Goal: Task Accomplishment & Management: Manage account settings

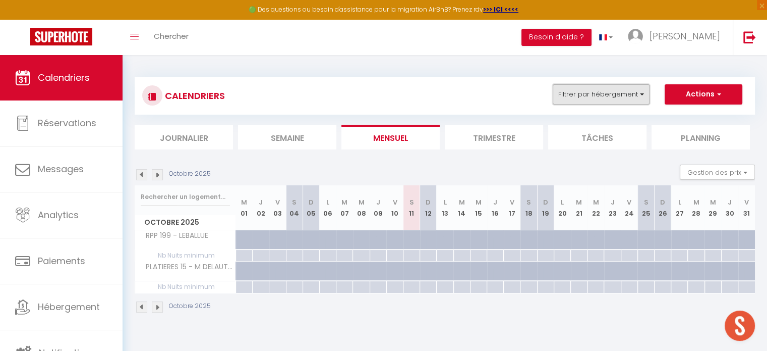
click at [587, 95] on button "Filtrer par hébergement" at bounding box center [601, 94] width 97 height 20
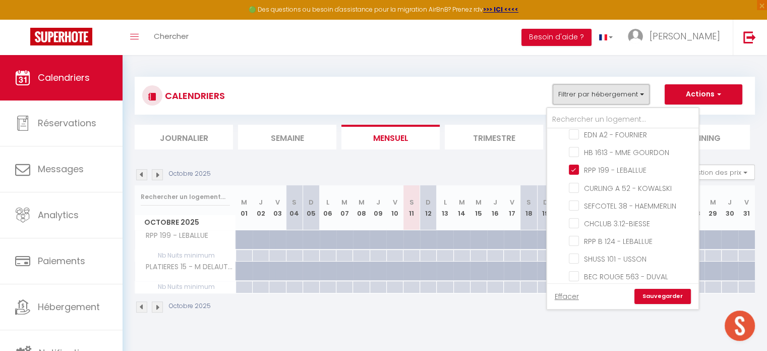
scroll to position [135, 0]
click at [576, 165] on input "RPP 199 - LEBALLUE" at bounding box center [632, 170] width 126 height 10
checkbox input "false"
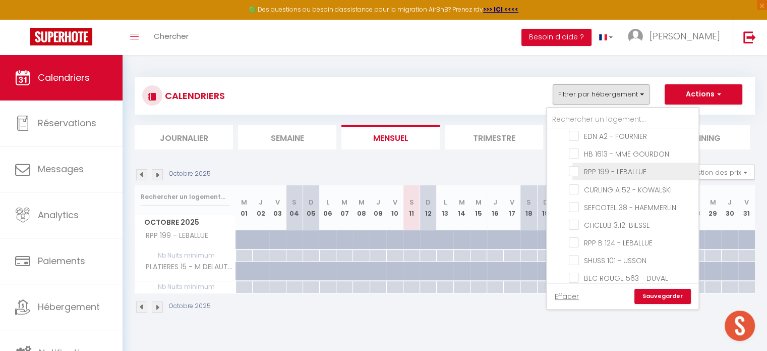
checkbox input "false"
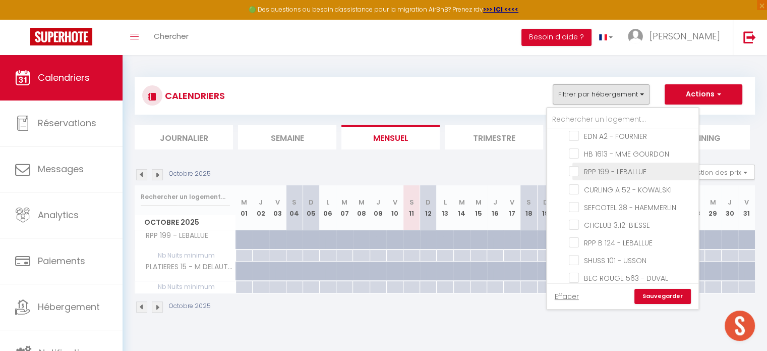
checkbox input "false"
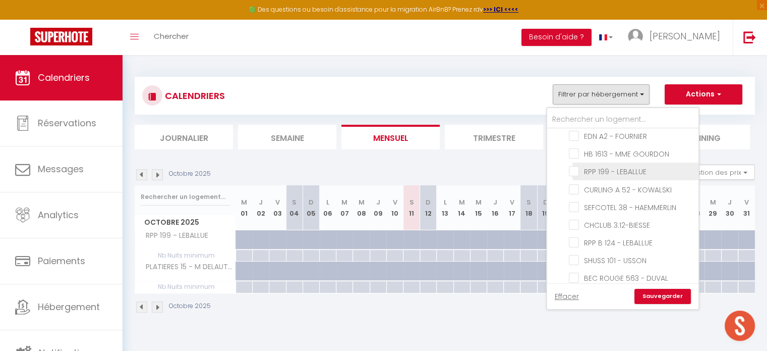
checkbox input "false"
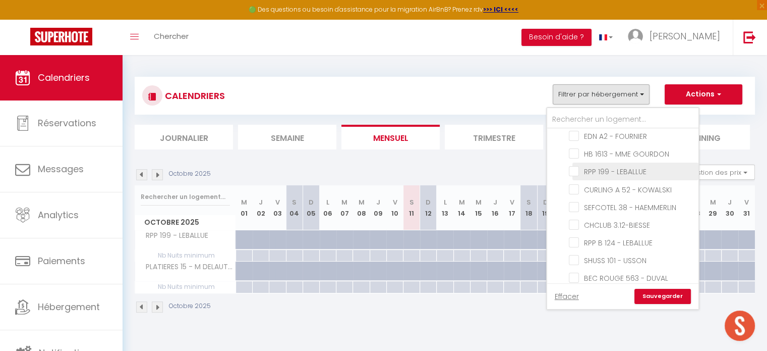
checkbox input "false"
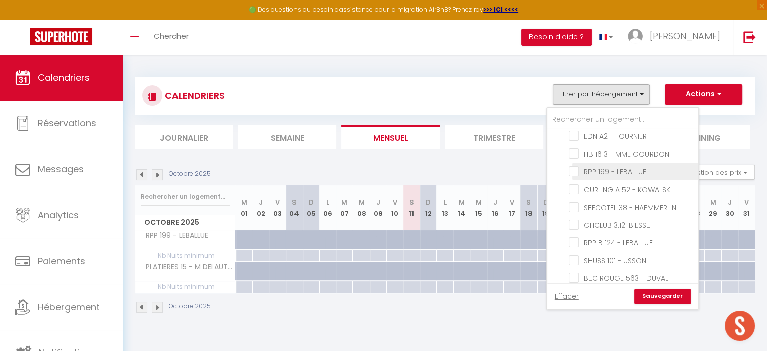
checkbox input "false"
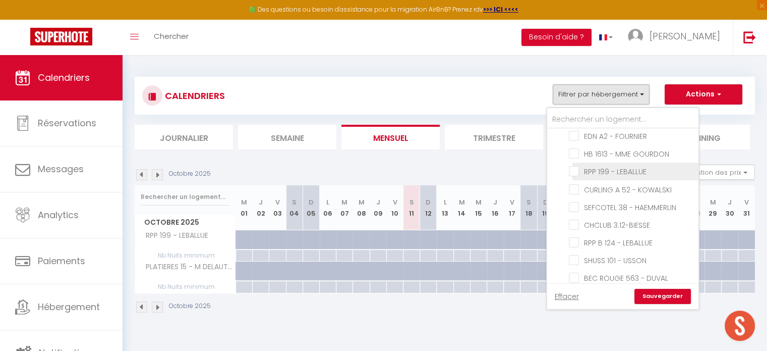
checkbox input "false"
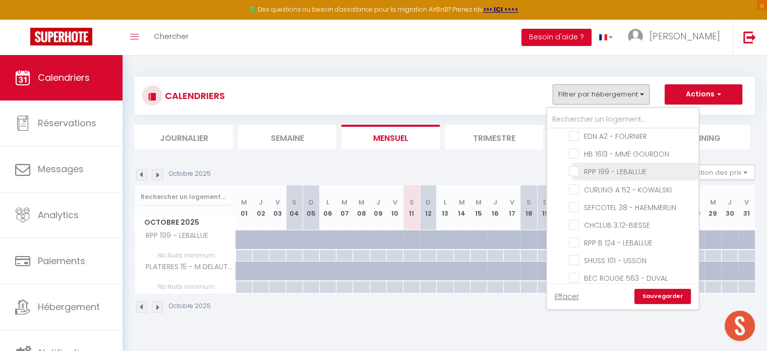
checkbox input "false"
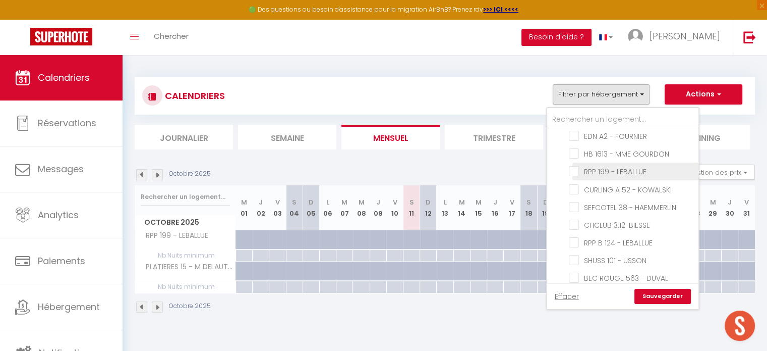
checkbox input "false"
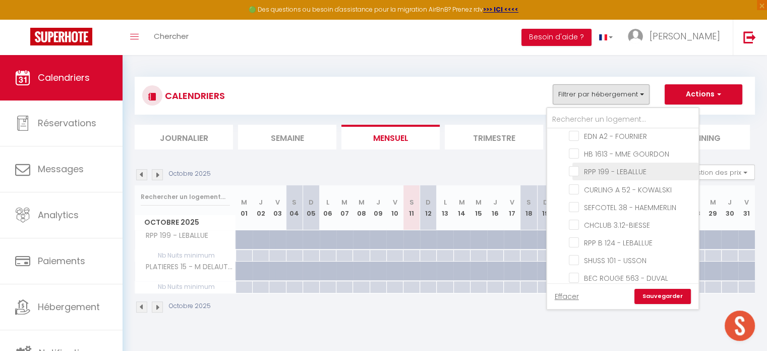
checkbox input "false"
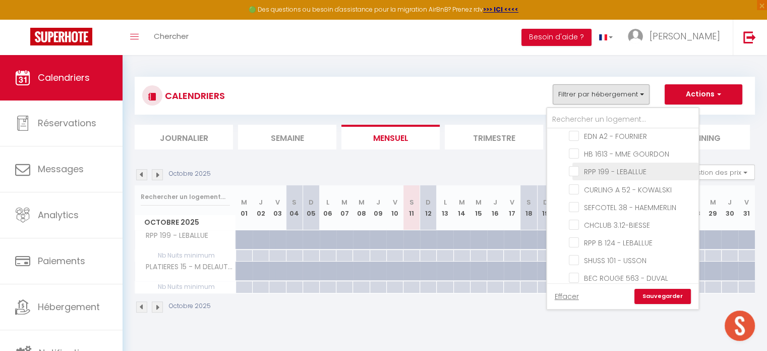
checkbox input "false"
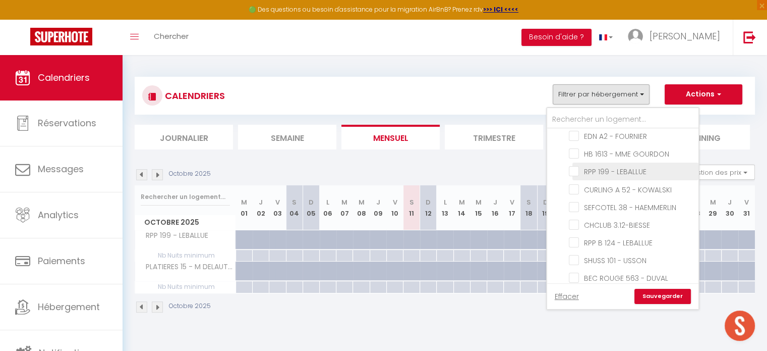
checkbox input "false"
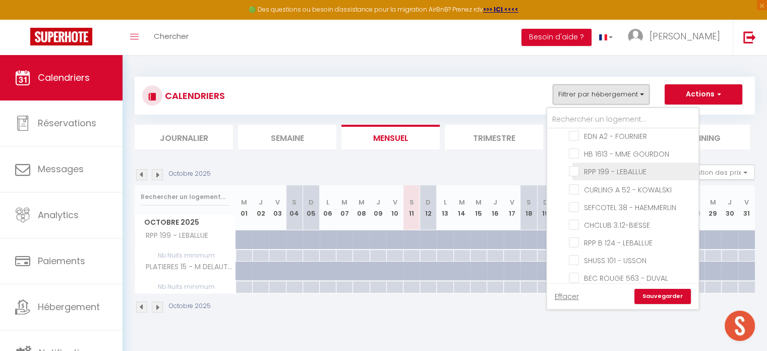
checkbox input "false"
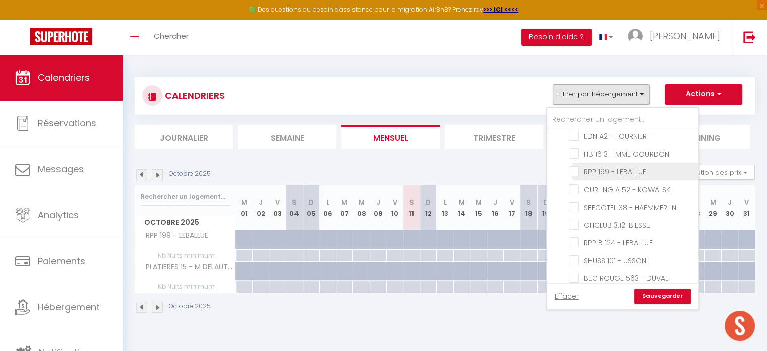
checkbox input "false"
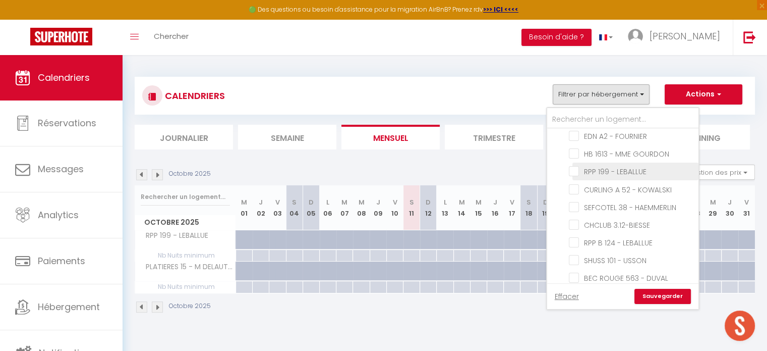
checkbox input "false"
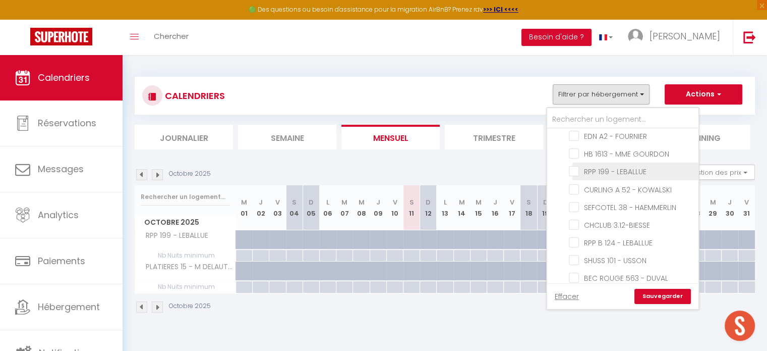
checkbox input "false"
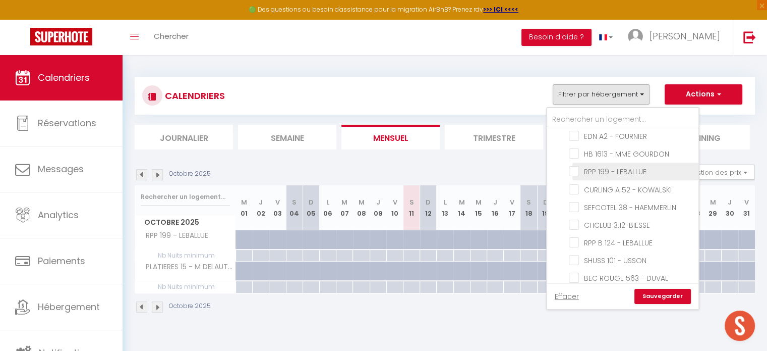
checkbox input "false"
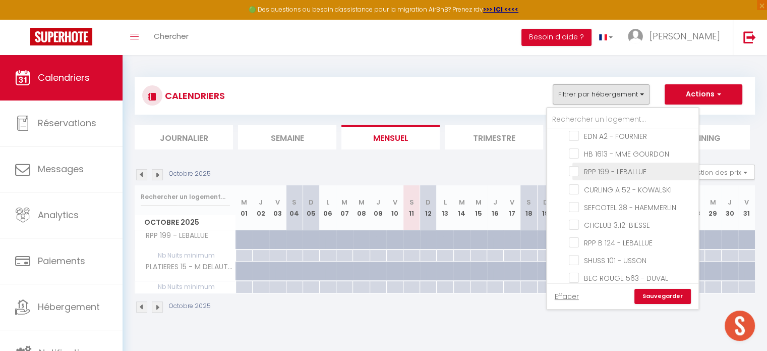
checkbox input "false"
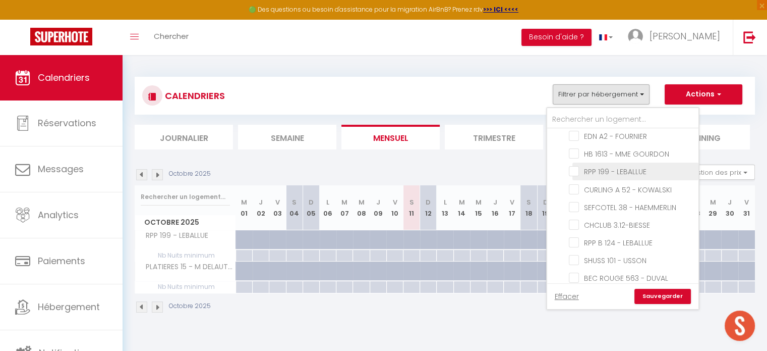
checkbox input "false"
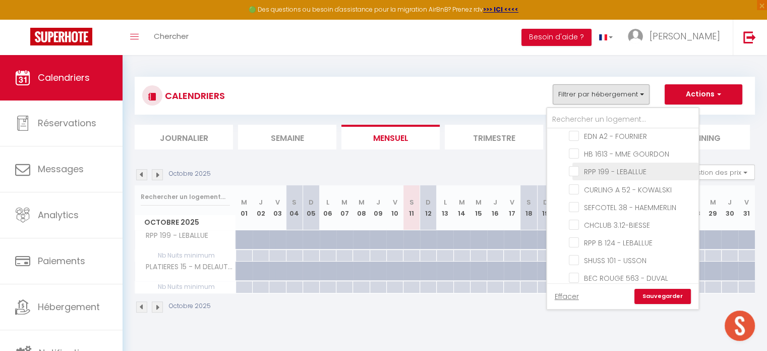
checkbox input "false"
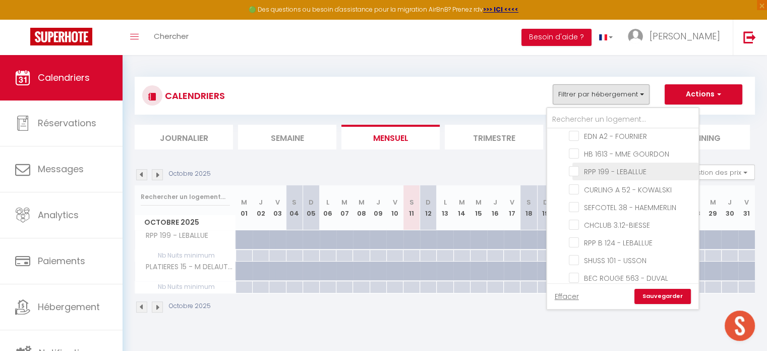
checkbox input "false"
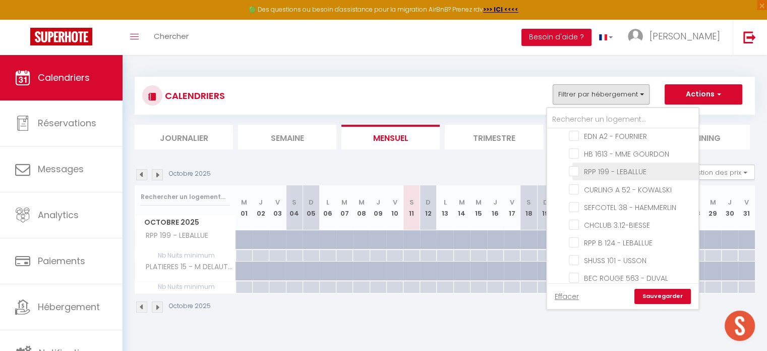
checkbox input "false"
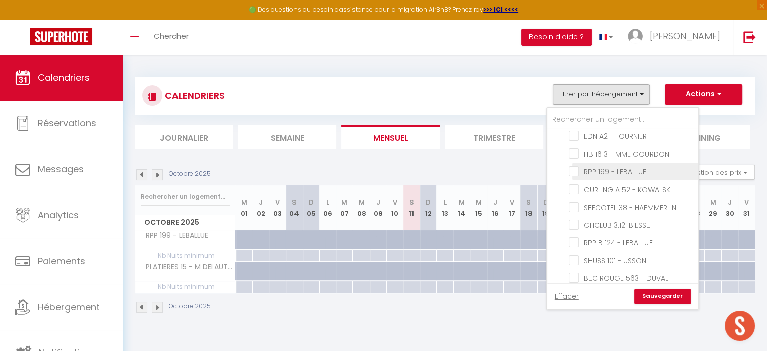
checkbox input "false"
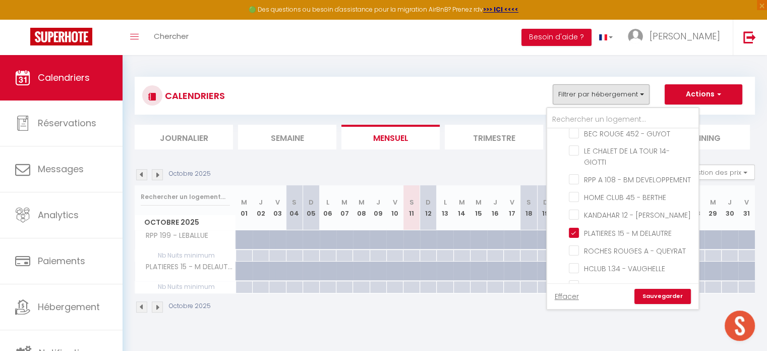
scroll to position [397, 0]
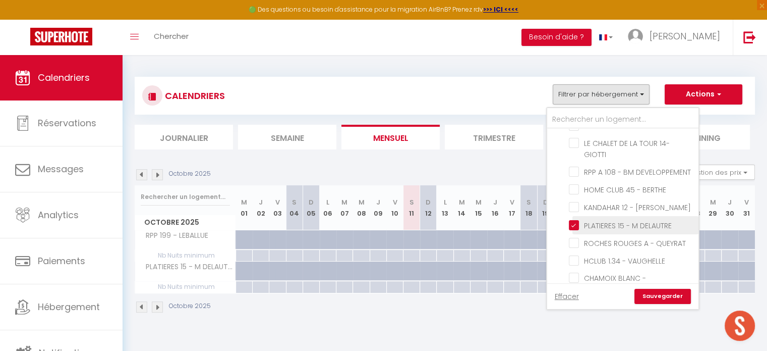
click at [574, 219] on input "PLATIERES 15 - M DELAUTRE" at bounding box center [632, 224] width 126 height 10
checkbox input "false"
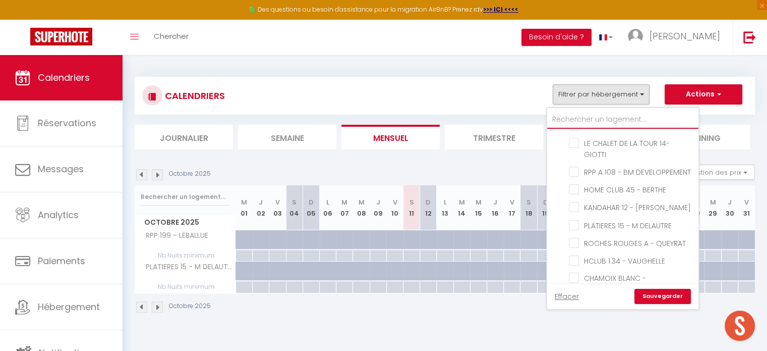
click at [603, 123] on input "text" at bounding box center [622, 119] width 151 height 18
type input "3"
checkbox input "false"
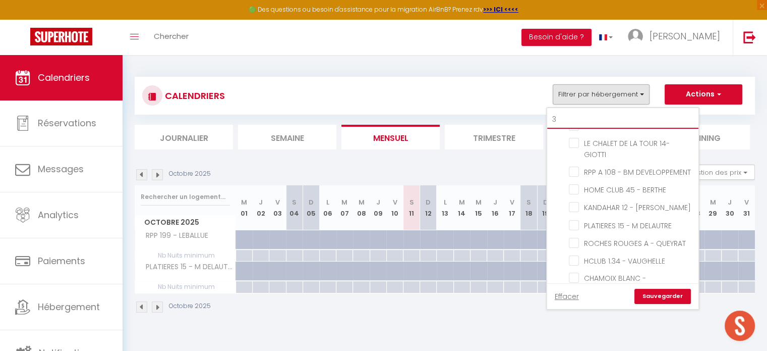
checkbox input "false"
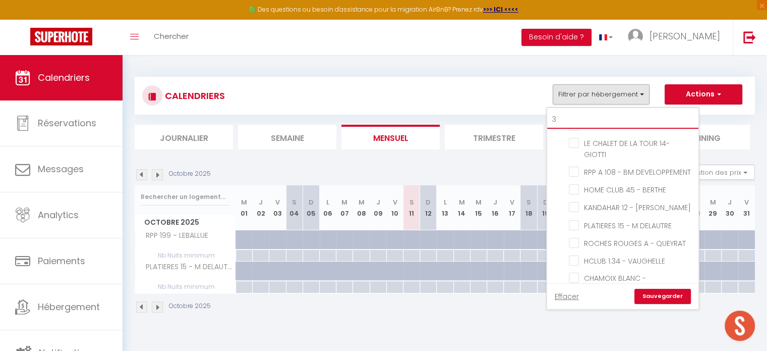
checkbox input "false"
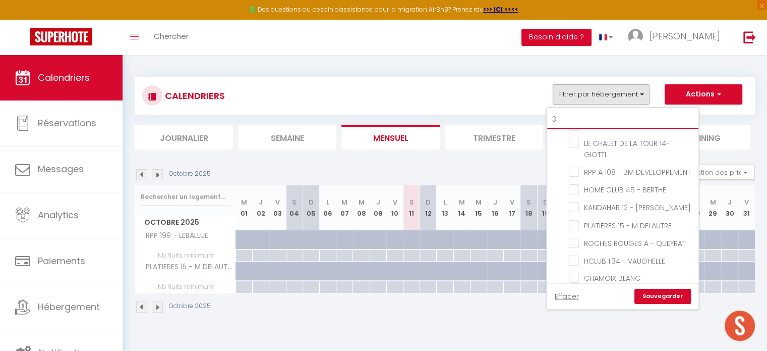
checkbox input "false"
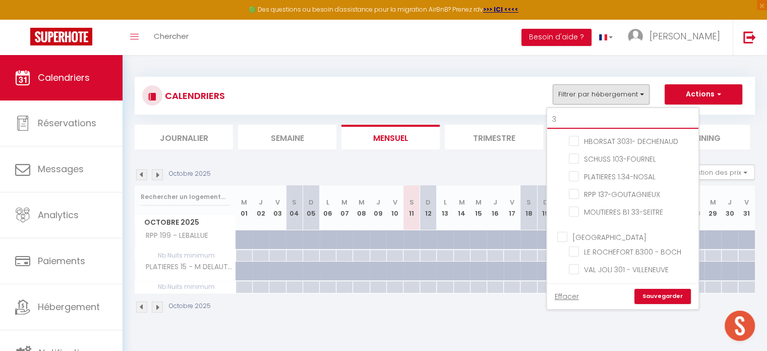
scroll to position [193, 0]
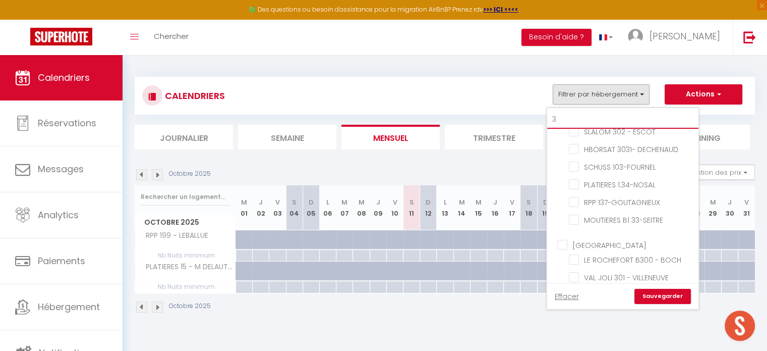
type input "30"
checkbox input "false"
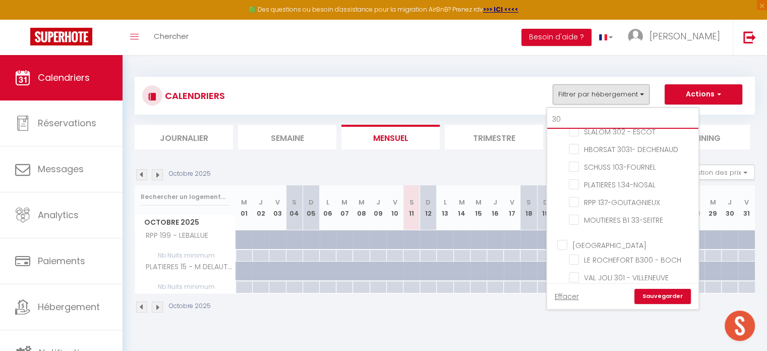
scroll to position [0, 0]
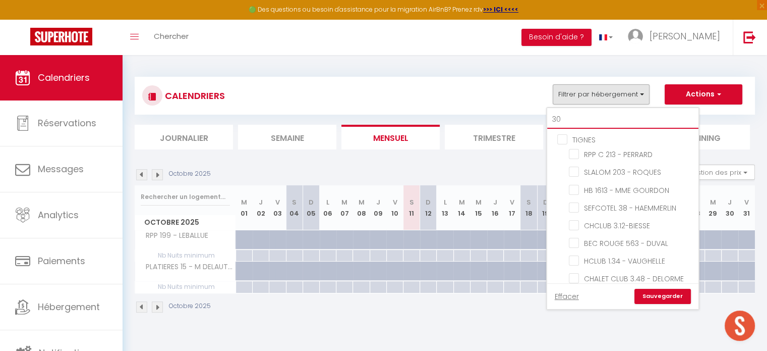
type input "302"
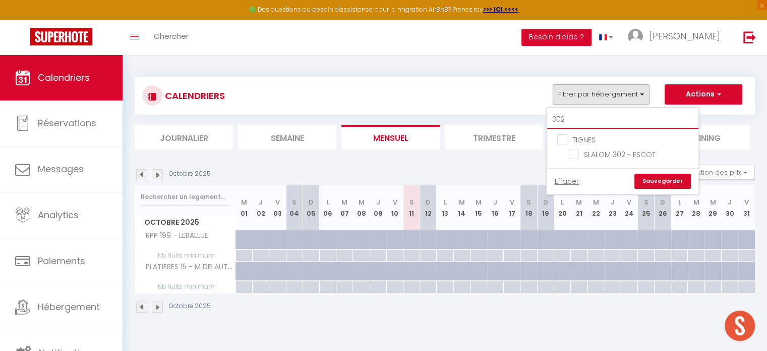
checkbox input "false"
type input "302"
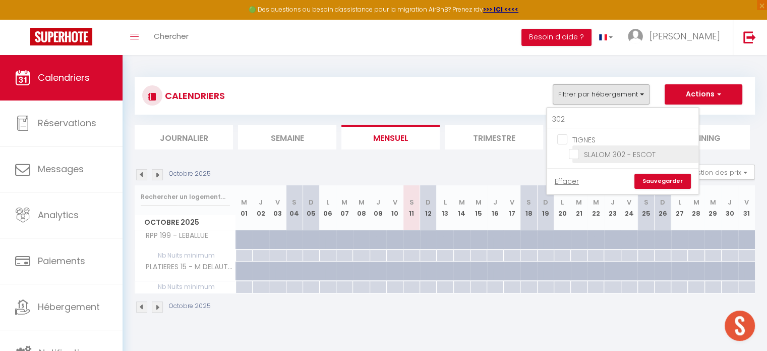
click at [574, 151] on input "SLALOM 302 - ESCOT" at bounding box center [632, 153] width 126 height 10
checkbox input "true"
click at [670, 179] on link "Sauvegarder" at bounding box center [662, 180] width 56 height 15
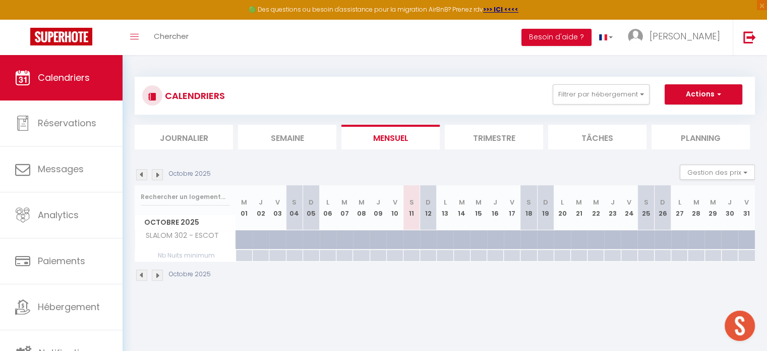
click at [157, 178] on img at bounding box center [157, 174] width 11 height 11
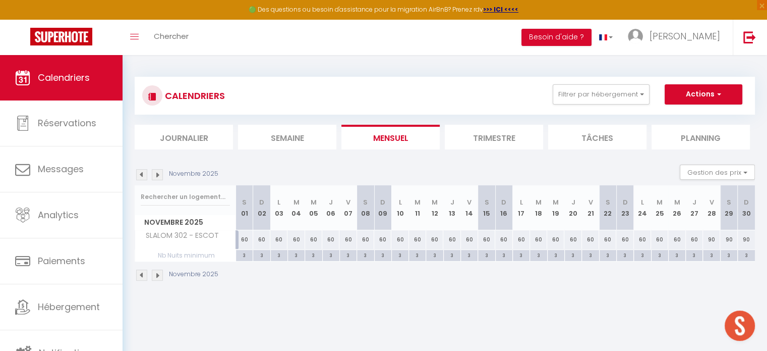
click at [157, 178] on img at bounding box center [157, 174] width 11 height 11
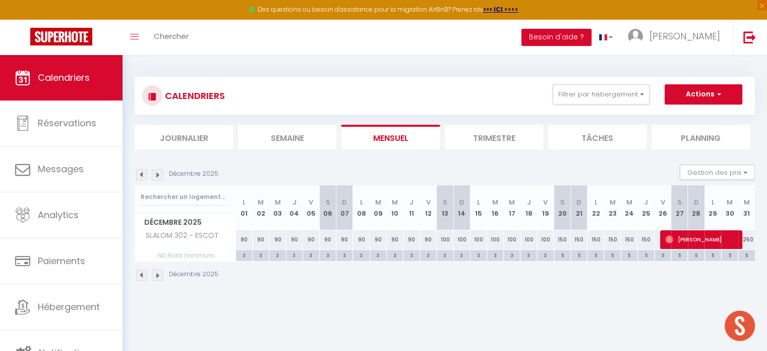
click at [157, 178] on img at bounding box center [157, 174] width 11 height 11
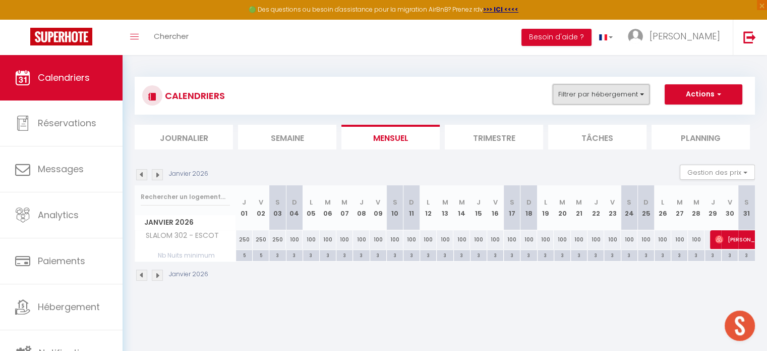
click at [629, 88] on button "Filtrer par hébergement" at bounding box center [601, 94] width 97 height 20
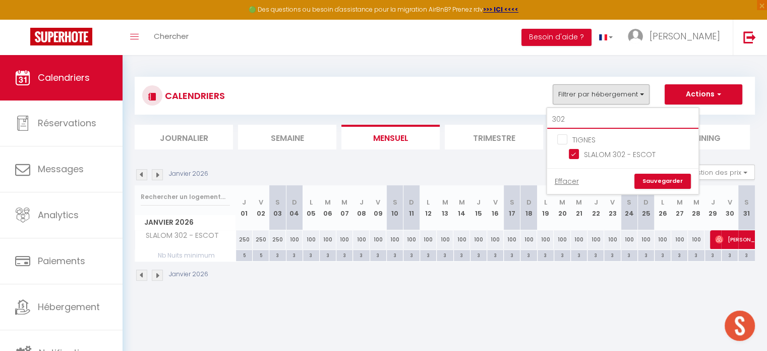
click at [593, 123] on input "302" at bounding box center [622, 119] width 151 height 18
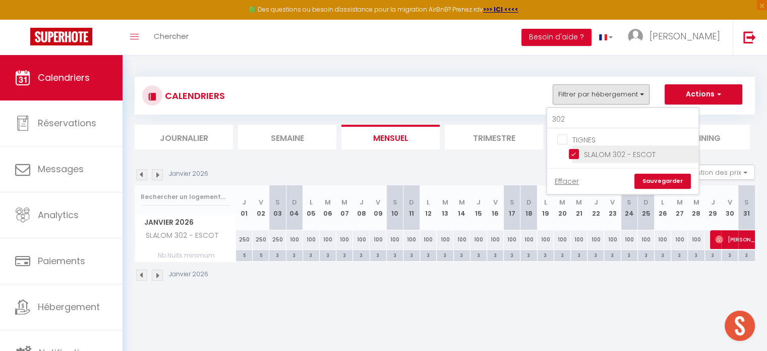
click at [578, 151] on input "SLALOM 302 - ESCOT" at bounding box center [632, 153] width 126 height 10
checkbox input "false"
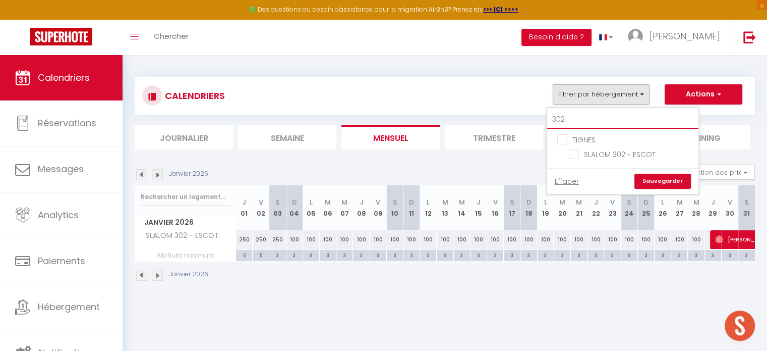
click at [579, 118] on input "302" at bounding box center [622, 119] width 151 height 18
type input "3"
checkbox input "false"
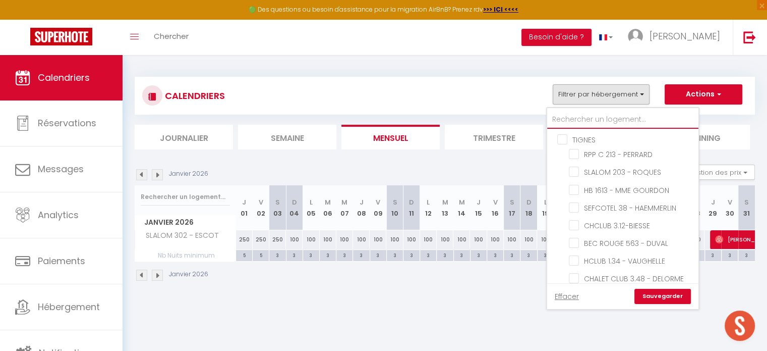
checkbox input "false"
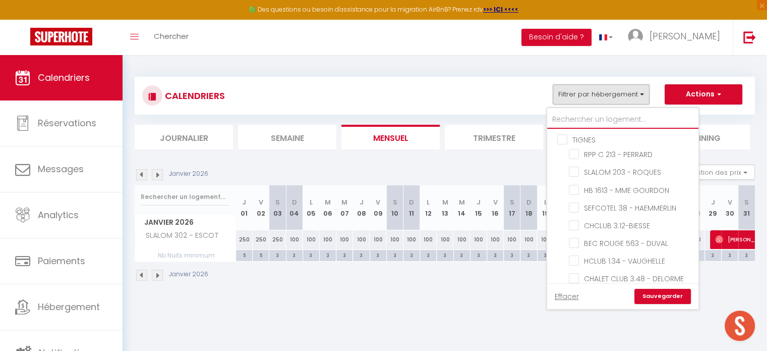
checkbox input "false"
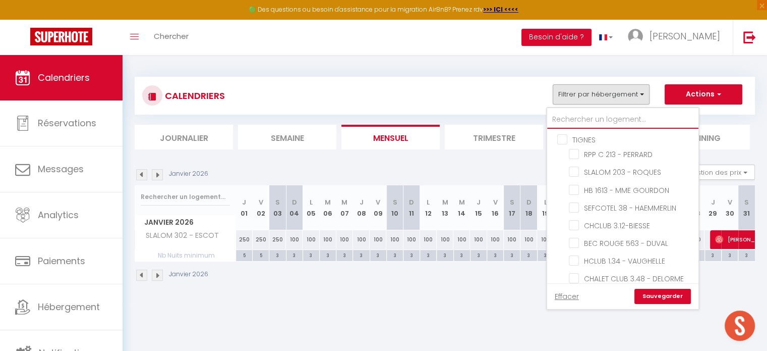
checkbox input "false"
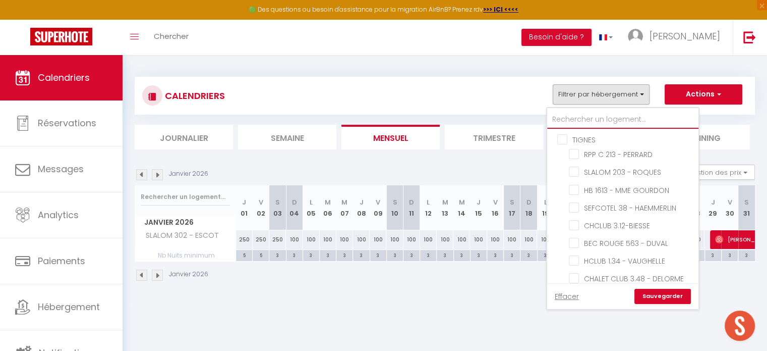
checkbox input "false"
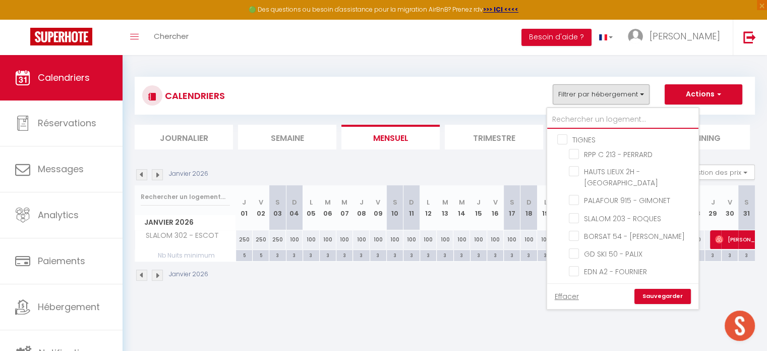
type input "b"
checkbox input "false"
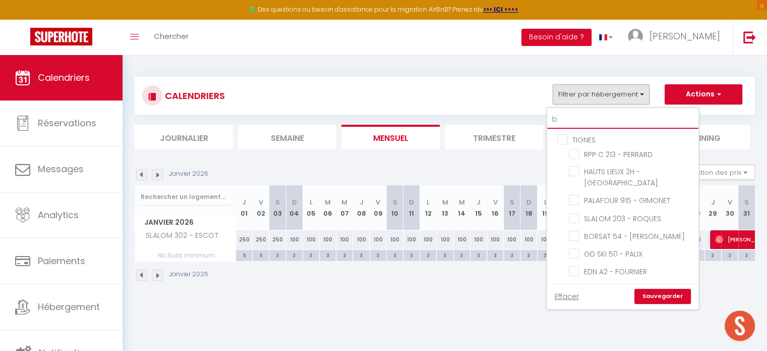
checkbox input "false"
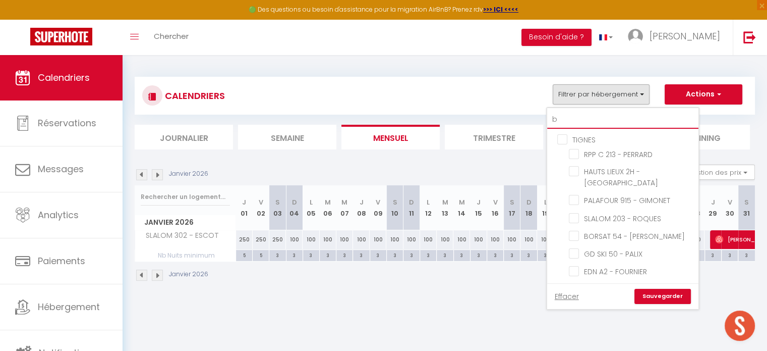
checkbox input "false"
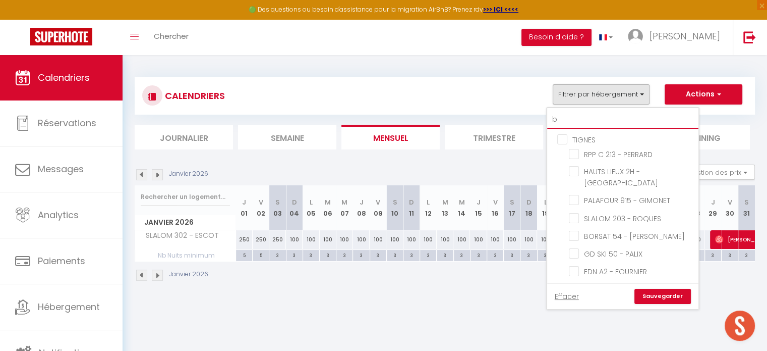
checkbox input "false"
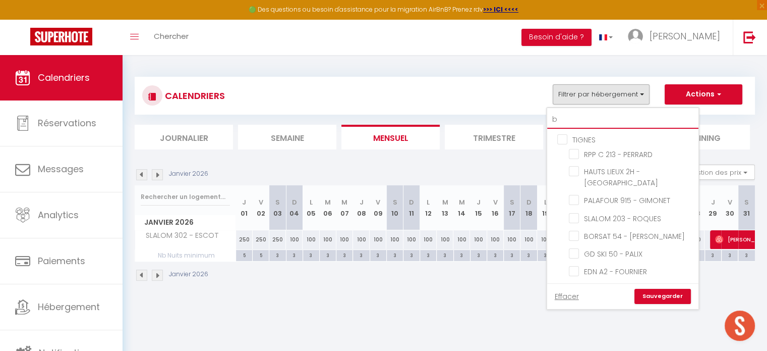
checkbox input "false"
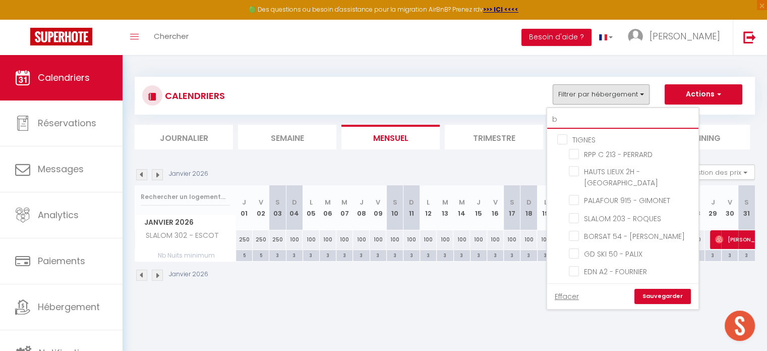
checkbox input "false"
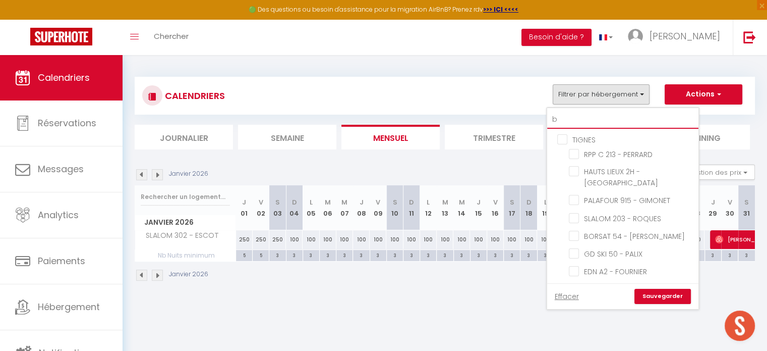
checkbox input "false"
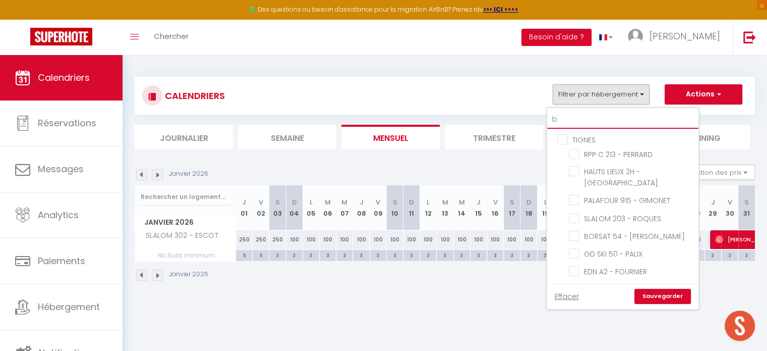
checkbox input "false"
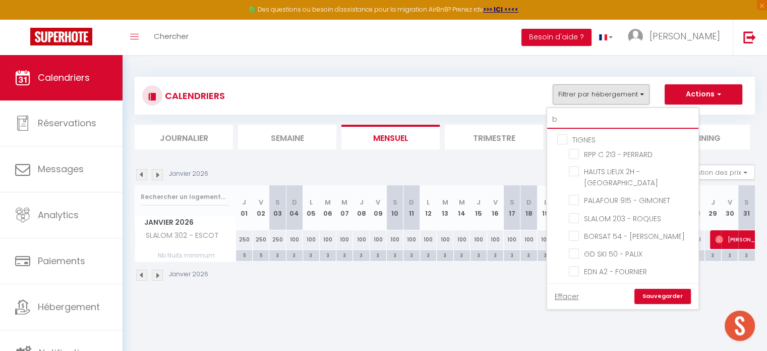
checkbox input "false"
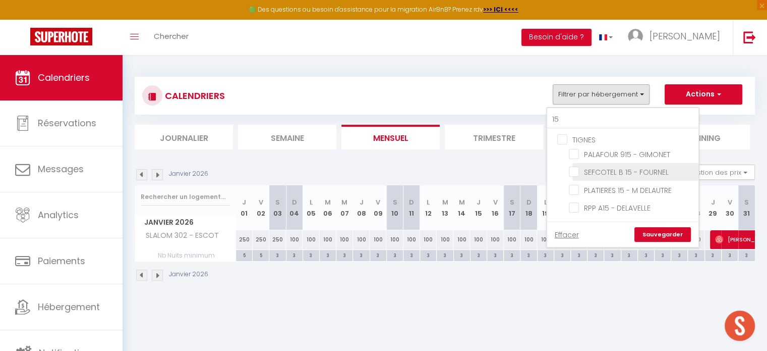
click at [576, 173] on input "SEFCOTEL B 15 - FOURNEL" at bounding box center [632, 171] width 126 height 10
click at [666, 236] on link "Sauvegarder" at bounding box center [662, 234] width 56 height 15
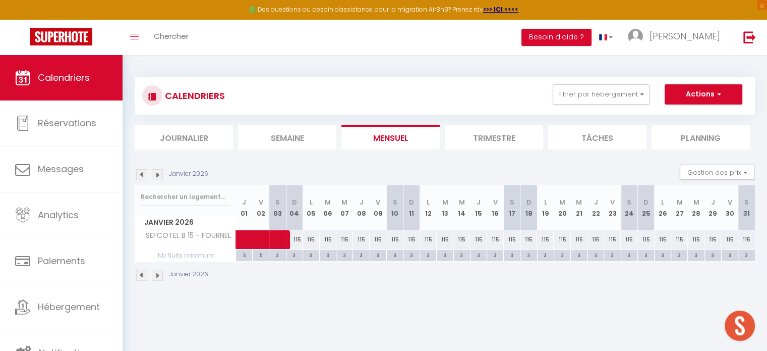
click at [141, 179] on img at bounding box center [141, 174] width 11 height 11
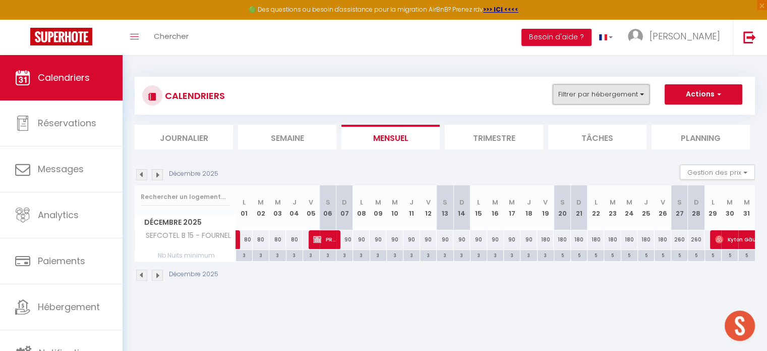
click at [646, 93] on button "Filtrer par hébergement" at bounding box center [601, 94] width 97 height 20
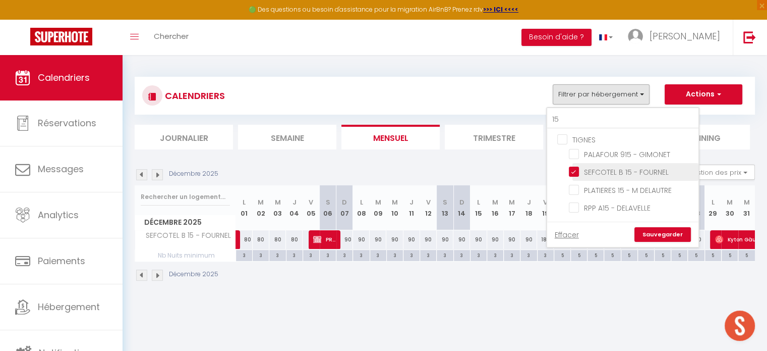
click at [571, 172] on input "SEFCOTEL B 15 - FOURNEL" at bounding box center [632, 171] width 126 height 10
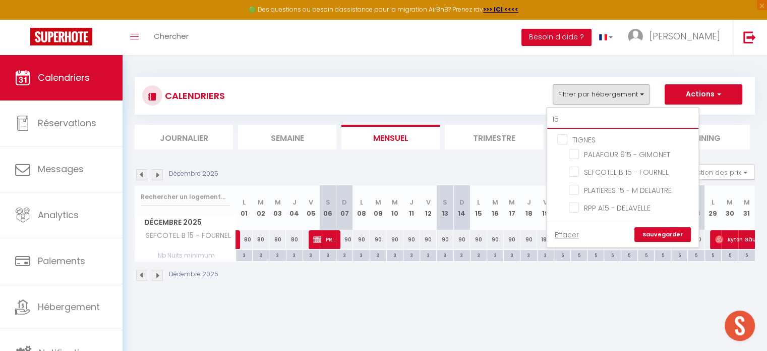
click at [573, 113] on input "15" at bounding box center [622, 119] width 151 height 18
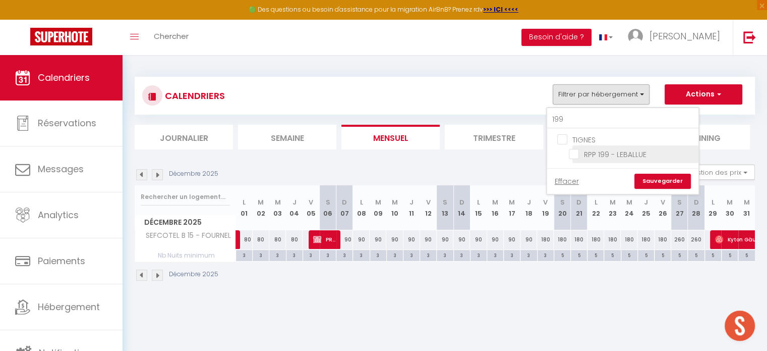
click at [575, 155] on input "RPP 199 - LEBALLUE" at bounding box center [632, 153] width 126 height 10
click at [650, 176] on link "Sauvegarder" at bounding box center [662, 180] width 56 height 15
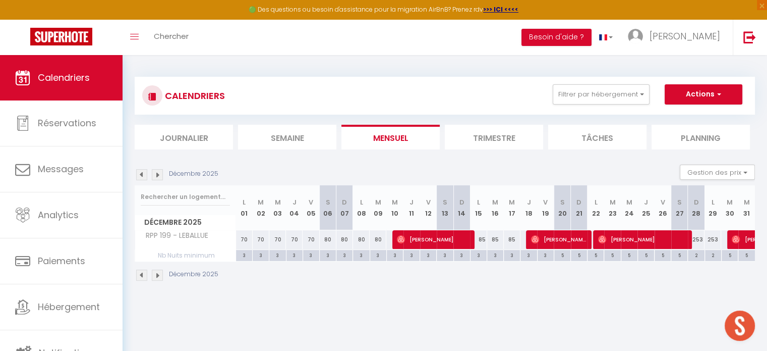
click at [142, 173] on img at bounding box center [141, 174] width 11 height 11
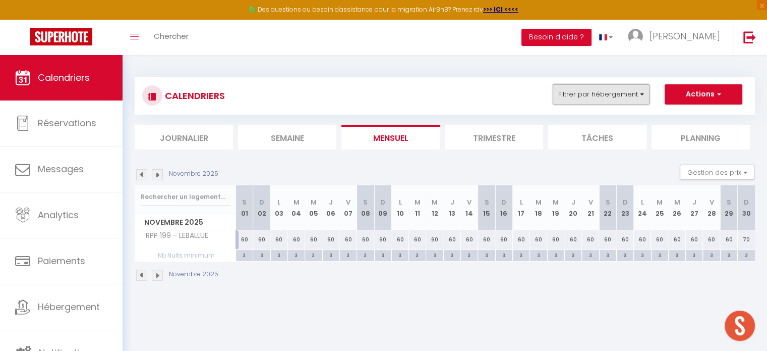
click at [642, 94] on button "Filtrer par hébergement" at bounding box center [601, 94] width 97 height 20
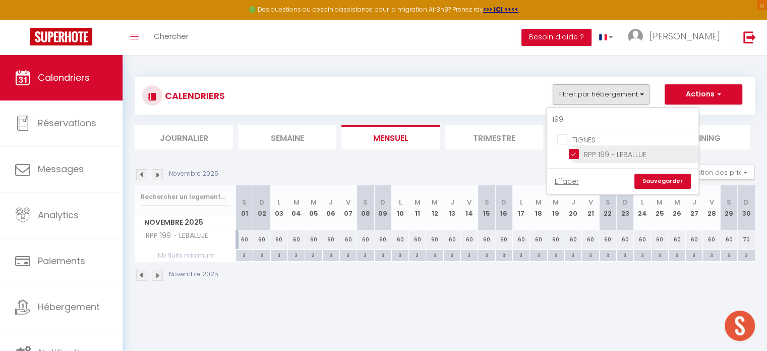
click at [569, 151] on input "RPP 199 - LEBALLUE" at bounding box center [632, 153] width 126 height 10
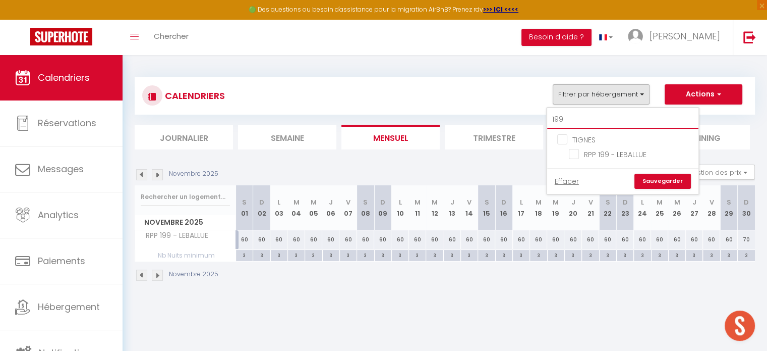
click at [577, 114] on input "199" at bounding box center [622, 119] width 151 height 18
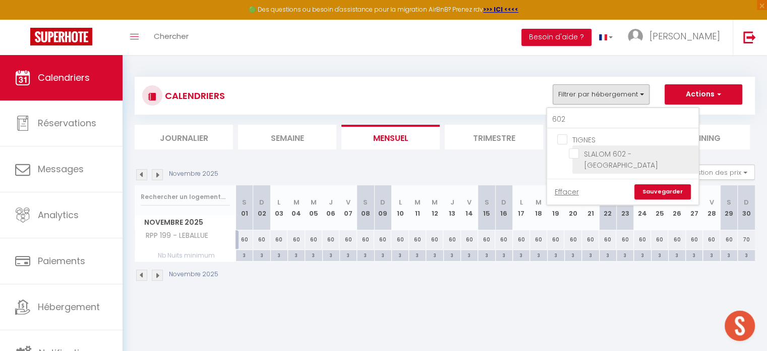
click at [574, 153] on input "SLALOM 602 - [GEOGRAPHIC_DATA]" at bounding box center [632, 153] width 126 height 10
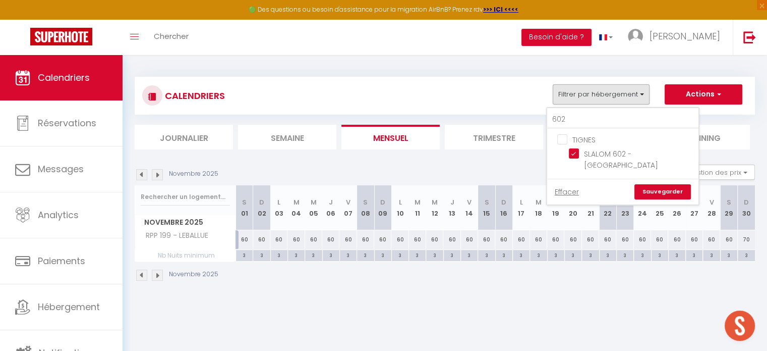
click at [674, 184] on link "Sauvegarder" at bounding box center [662, 191] width 56 height 15
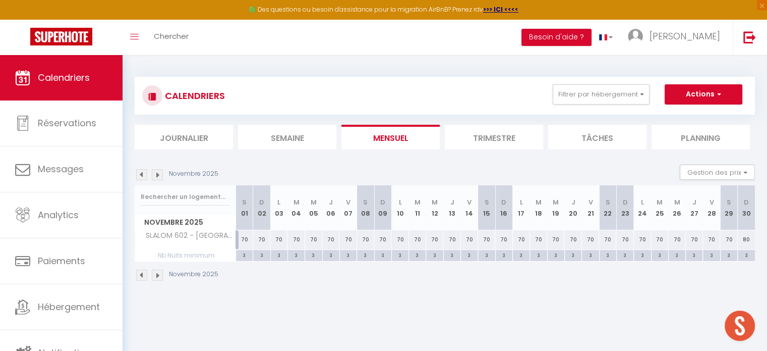
click at [159, 176] on img at bounding box center [157, 174] width 11 height 11
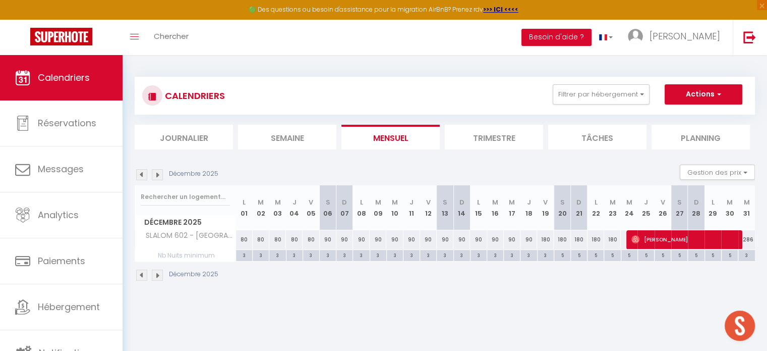
click at [159, 176] on img at bounding box center [157, 174] width 11 height 11
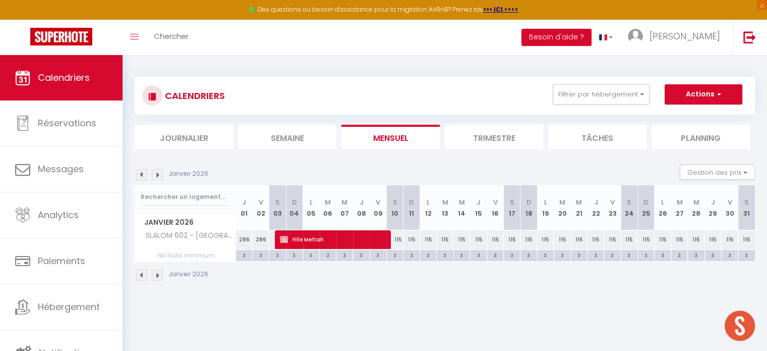
click at [160, 169] on img at bounding box center [157, 174] width 11 height 11
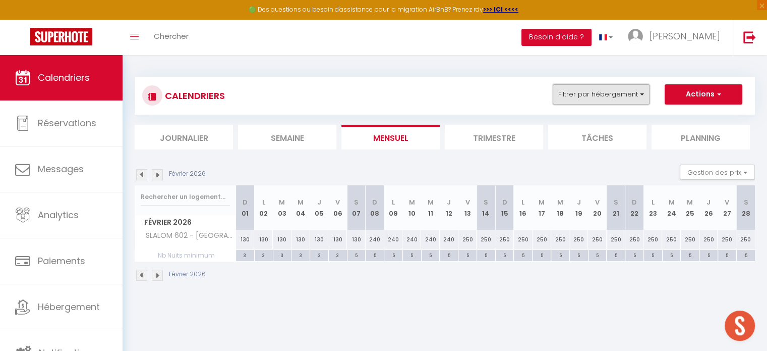
click at [592, 94] on button "Filtrer par hébergement" at bounding box center [601, 94] width 97 height 20
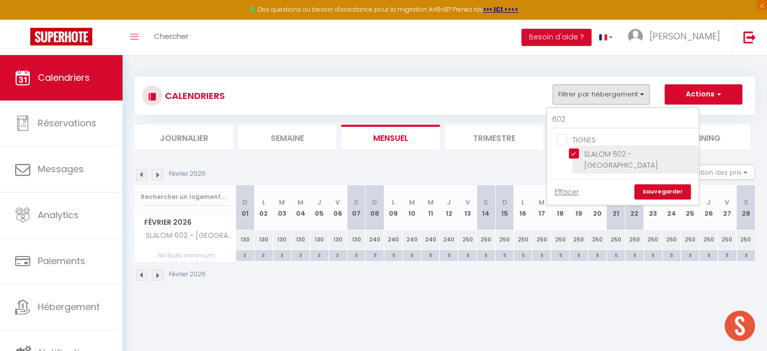
click at [573, 155] on input "SLALOM 602 - [GEOGRAPHIC_DATA]" at bounding box center [632, 153] width 126 height 10
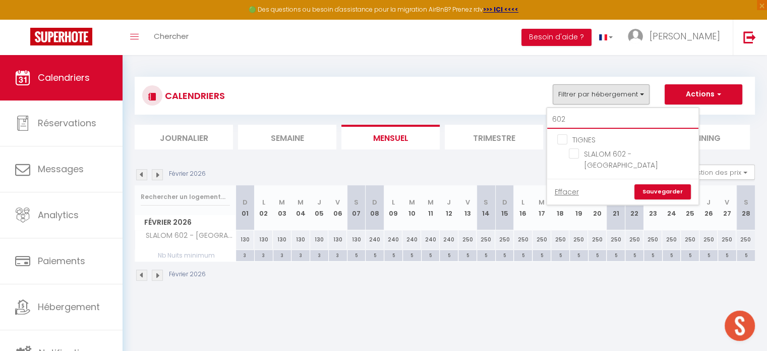
click at [573, 122] on input "602" at bounding box center [622, 119] width 151 height 18
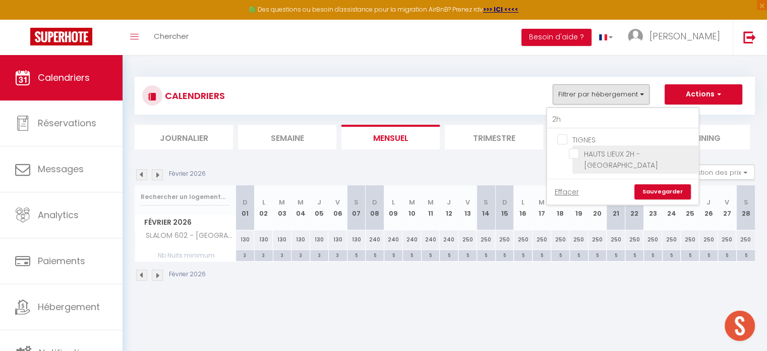
click at [573, 158] on li "HAUTS LIEUX 2H - [GEOGRAPHIC_DATA]" at bounding box center [635, 159] width 126 height 28
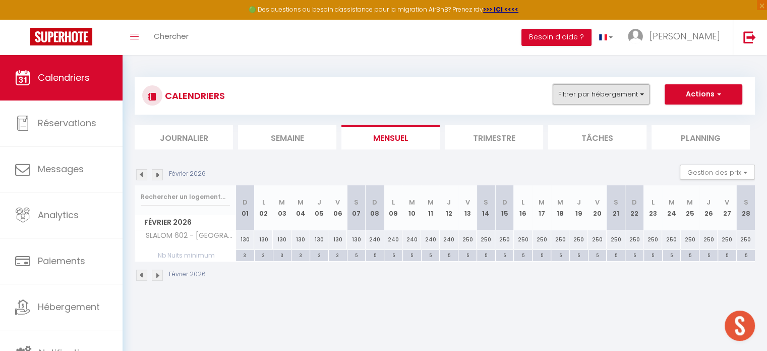
click at [578, 99] on button "Filtrer par hébergement" at bounding box center [601, 94] width 97 height 20
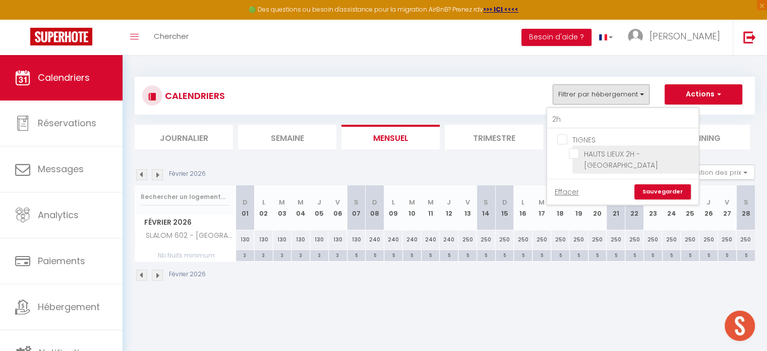
click at [577, 151] on input "HAUTS LIEUX 2H - [GEOGRAPHIC_DATA]" at bounding box center [632, 153] width 126 height 10
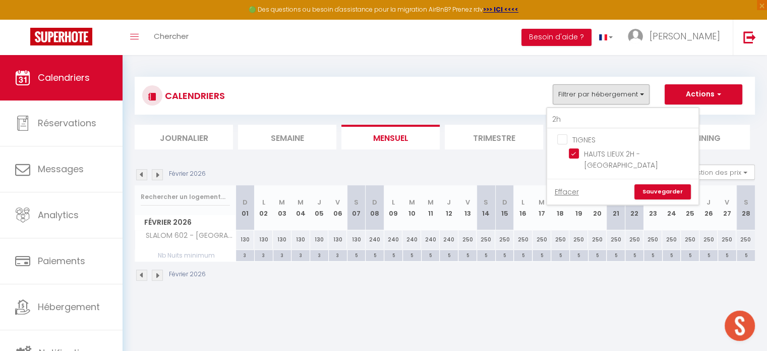
click at [664, 184] on link "Sauvegarder" at bounding box center [662, 191] width 56 height 15
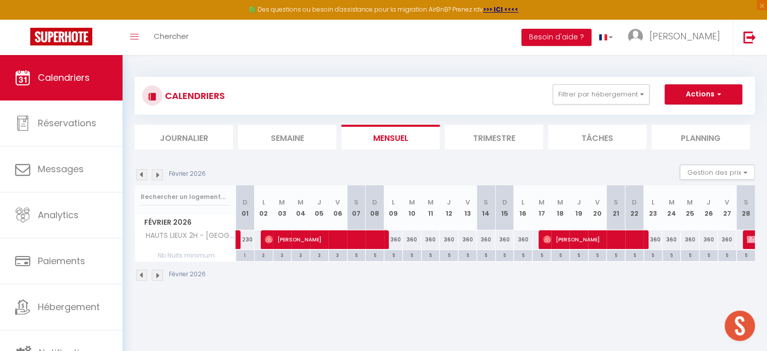
click at [142, 175] on img at bounding box center [141, 174] width 11 height 11
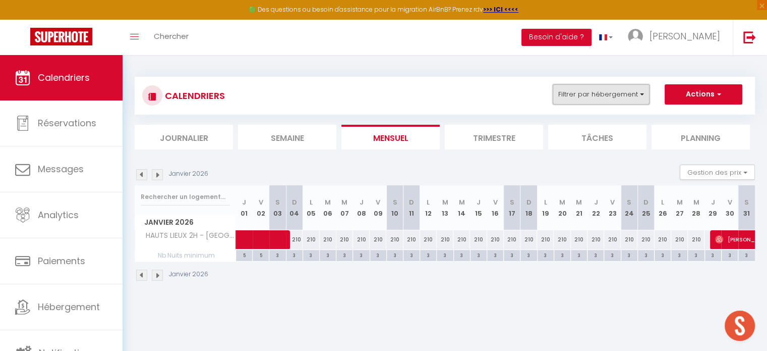
click at [555, 97] on button "Filtrer par hébergement" at bounding box center [601, 94] width 97 height 20
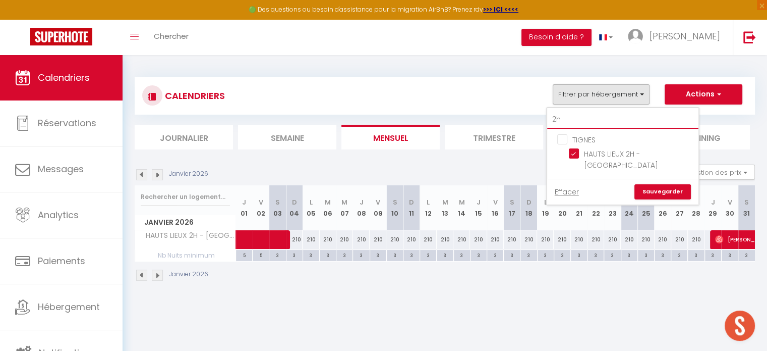
click at [575, 124] on input "2h" at bounding box center [622, 119] width 151 height 18
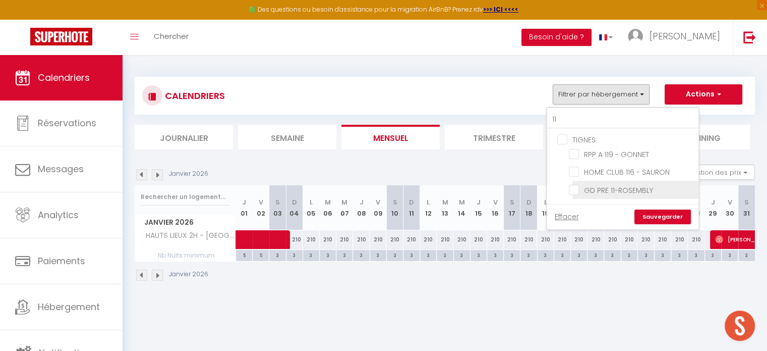
click at [575, 190] on input "GD PRE 11-ROSEMBLY" at bounding box center [632, 189] width 126 height 10
click at [657, 211] on link "Sauvegarder" at bounding box center [662, 216] width 56 height 15
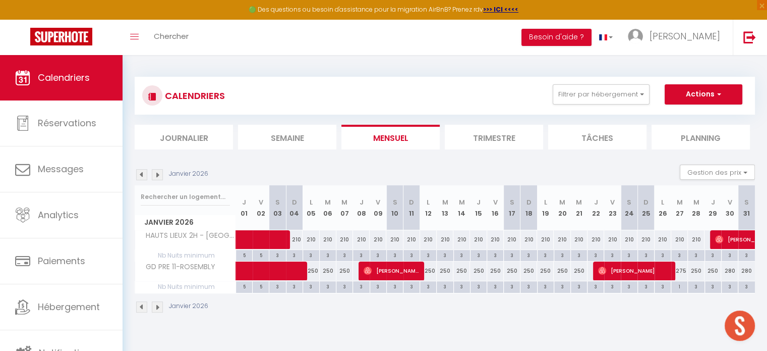
click at [145, 172] on img at bounding box center [141, 174] width 11 height 11
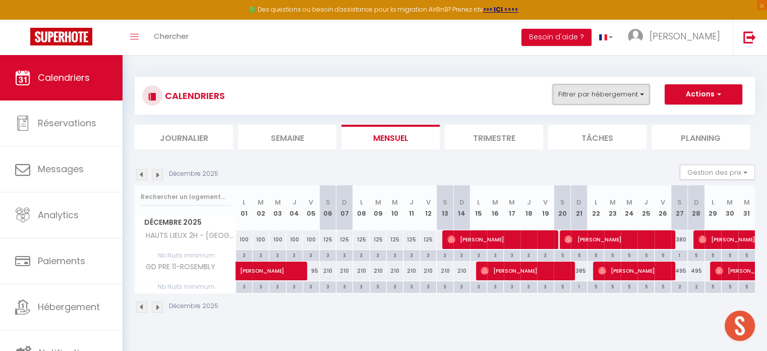
click at [592, 88] on button "Filtrer par hébergement" at bounding box center [601, 94] width 97 height 20
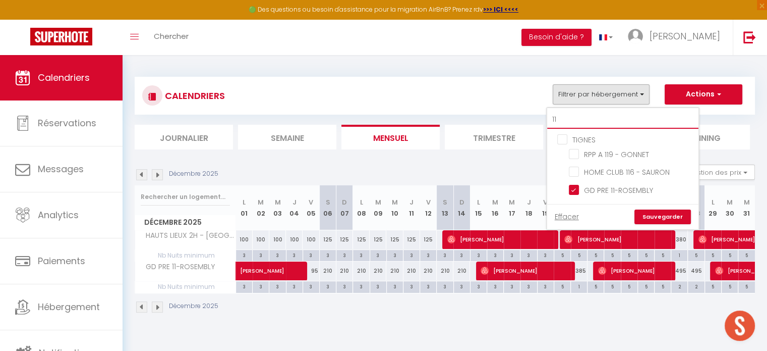
click at [571, 121] on input "11" at bounding box center [622, 119] width 151 height 18
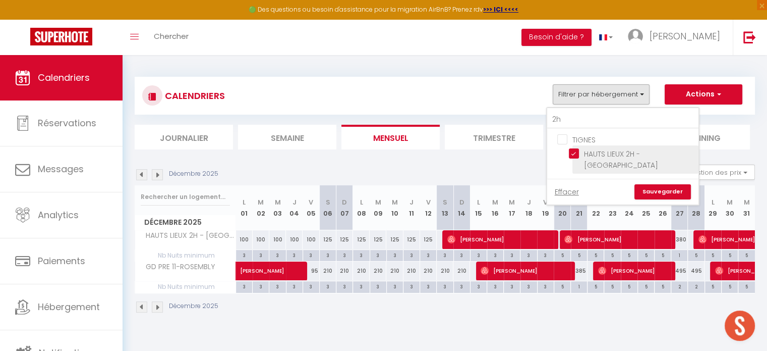
click at [575, 153] on input "HAUTS LIEUX 2H - [GEOGRAPHIC_DATA]" at bounding box center [632, 153] width 126 height 10
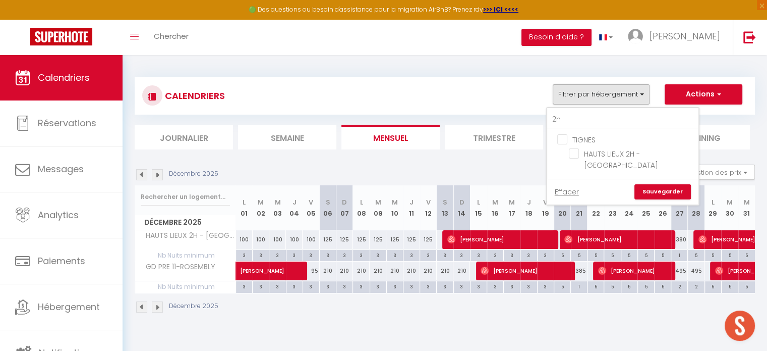
click at [644, 184] on link "Sauvegarder" at bounding box center [662, 191] width 56 height 15
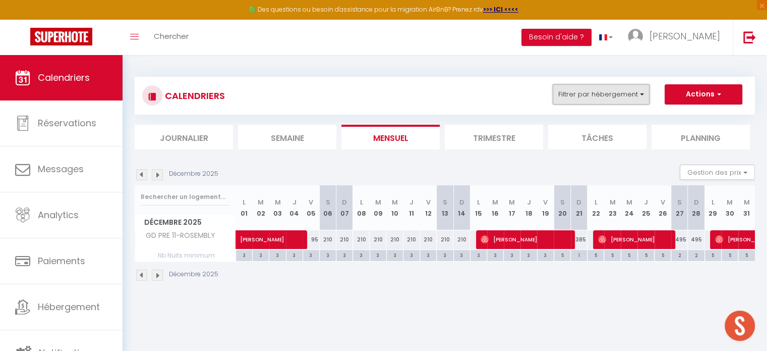
click at [611, 96] on button "Filtrer par hébergement" at bounding box center [601, 94] width 97 height 20
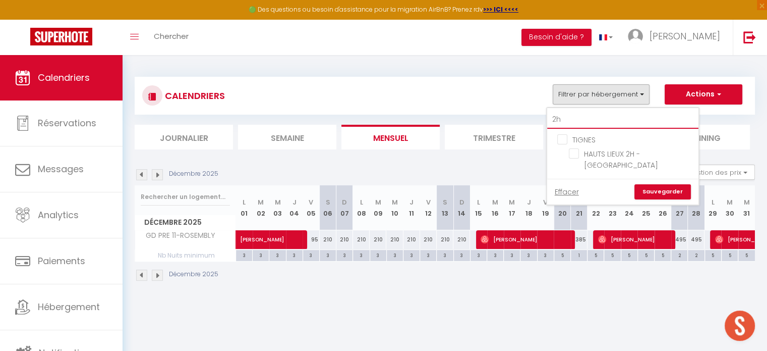
click at [569, 120] on input "2h" at bounding box center [622, 119] width 151 height 18
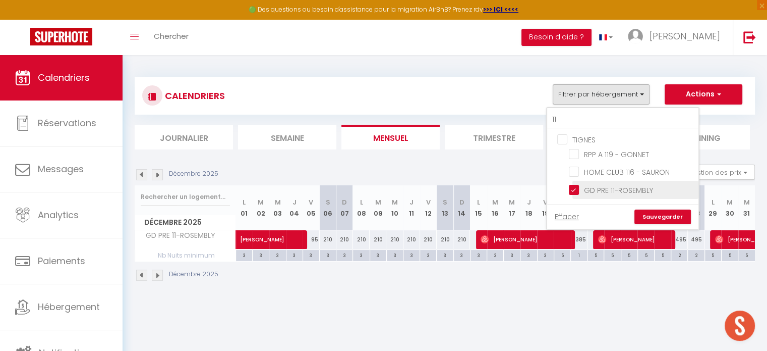
click at [575, 187] on input "GD PRE 11-ROSEMBLY" at bounding box center [632, 189] width 126 height 10
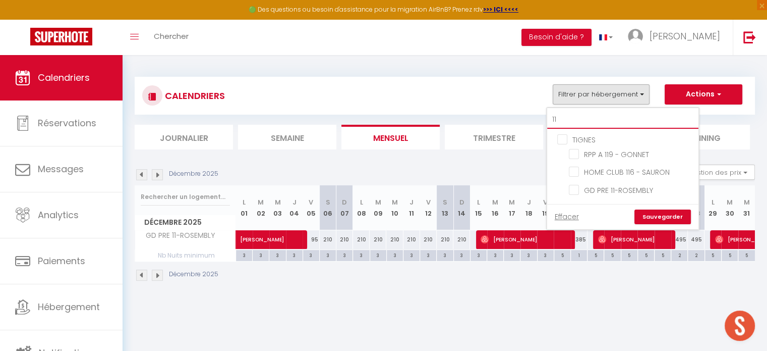
click at [572, 115] on input "11" at bounding box center [622, 119] width 151 height 18
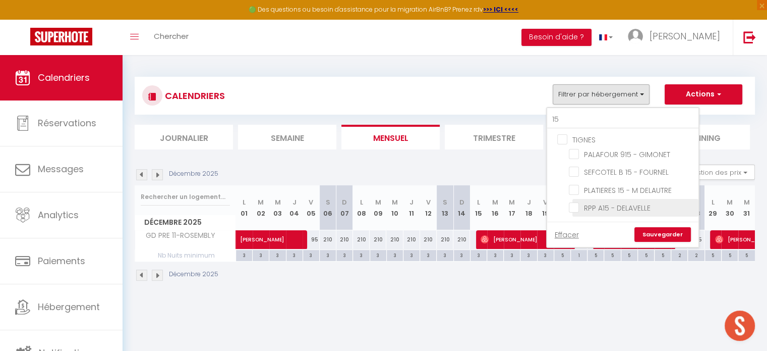
click at [574, 205] on input "RPP A15 - DELAVELLE" at bounding box center [632, 207] width 126 height 10
click at [660, 236] on link "Sauvegarder" at bounding box center [662, 234] width 56 height 15
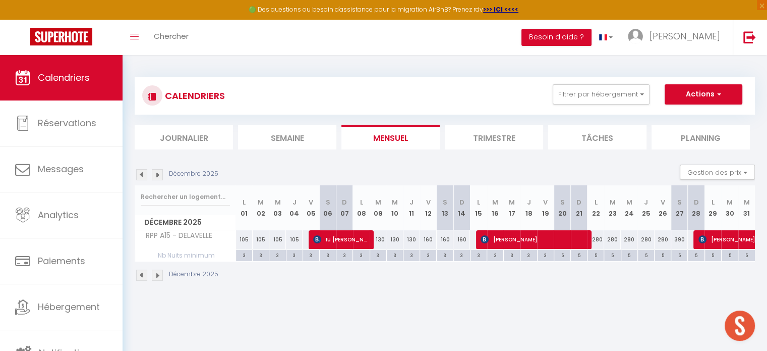
click at [156, 174] on img at bounding box center [157, 174] width 11 height 11
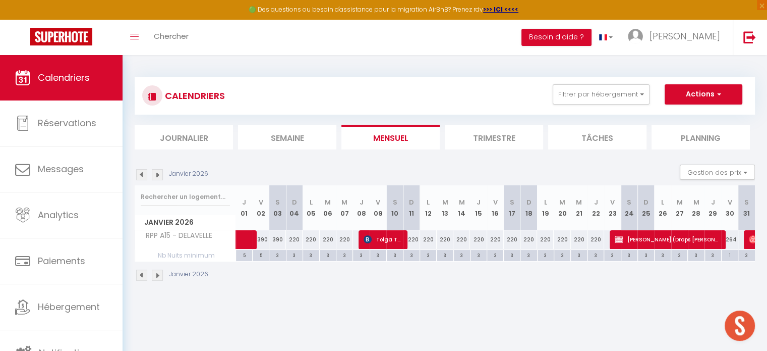
click at [156, 174] on img at bounding box center [157, 174] width 11 height 11
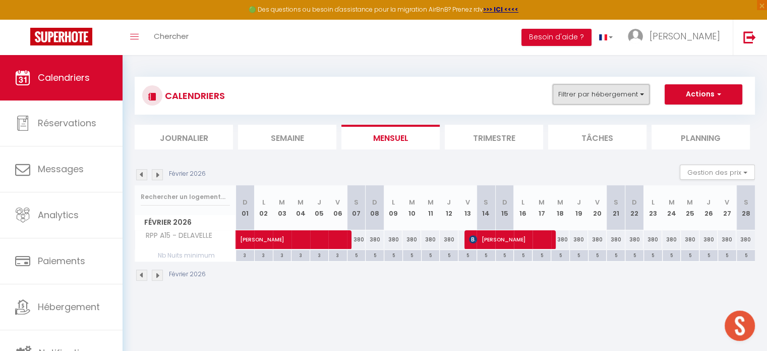
click at [600, 97] on button "Filtrer par hébergement" at bounding box center [601, 94] width 97 height 20
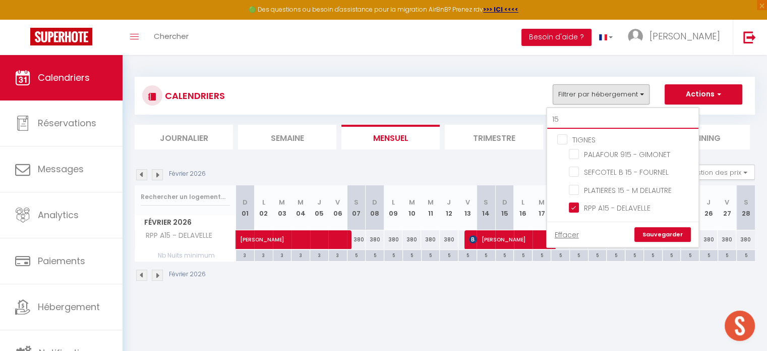
click at [590, 118] on input "15" at bounding box center [622, 119] width 151 height 18
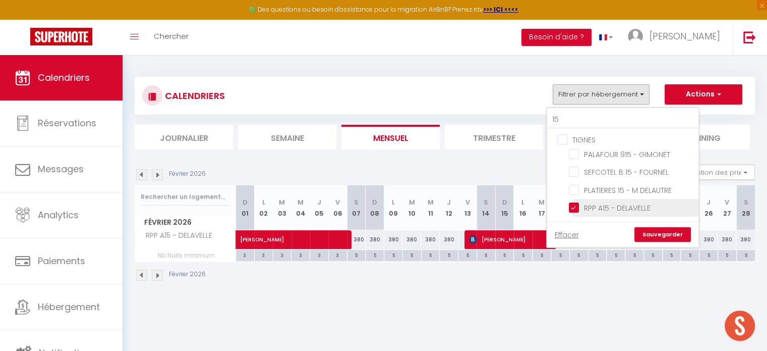
click at [577, 205] on input "RPP A15 - DELAVELLE" at bounding box center [632, 207] width 126 height 10
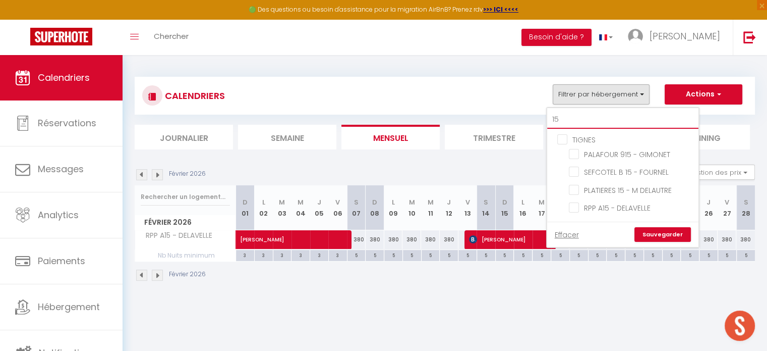
click at [581, 116] on input "15" at bounding box center [622, 119] width 151 height 18
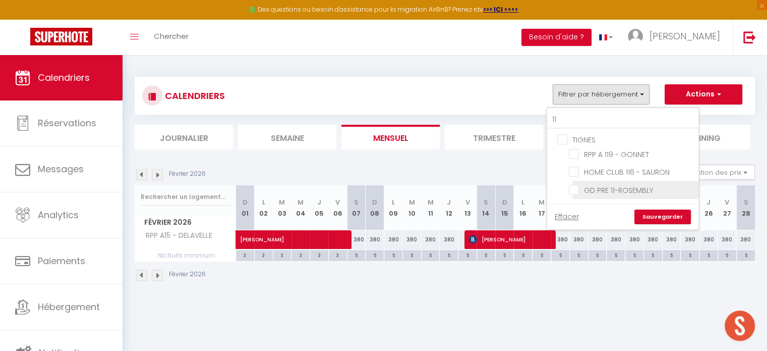
click at [575, 189] on input "GD PRE 11-ROSEMBLY" at bounding box center [632, 189] width 126 height 10
click at [667, 213] on link "Sauvegarder" at bounding box center [662, 216] width 56 height 15
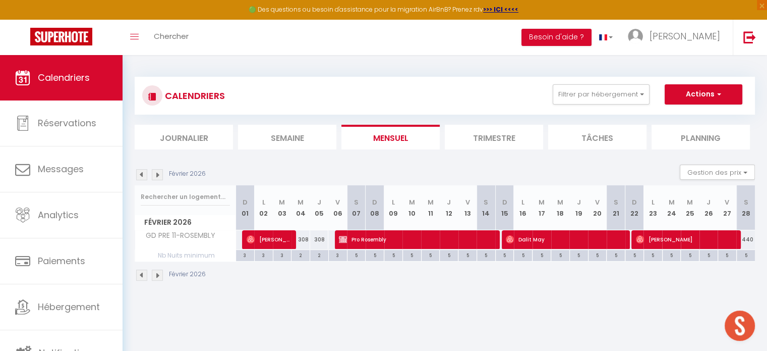
click at [141, 173] on img at bounding box center [141, 174] width 11 height 11
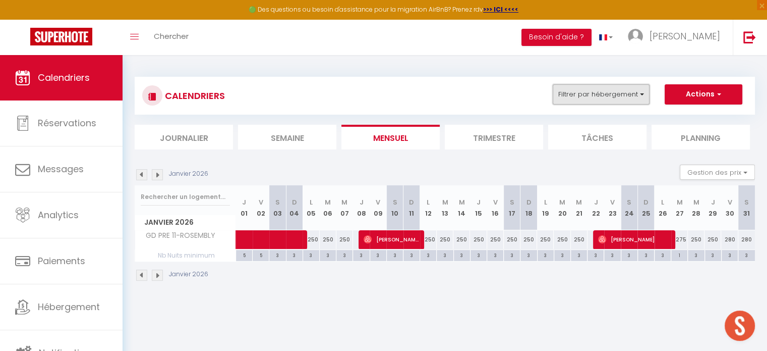
click at [615, 98] on button "Filtrer par hébergement" at bounding box center [601, 94] width 97 height 20
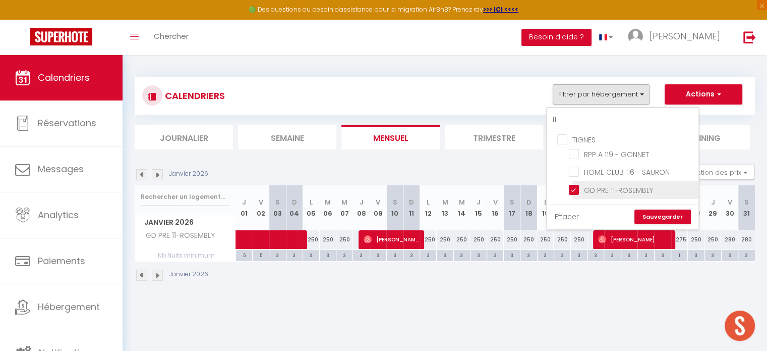
click at [577, 191] on input "GD PRE 11-ROSEMBLY" at bounding box center [632, 189] width 126 height 10
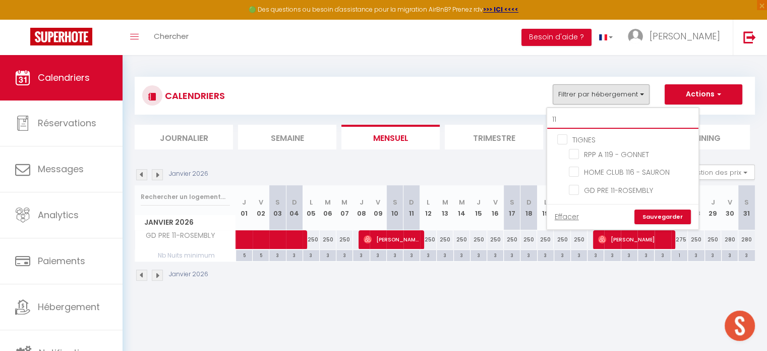
click at [571, 114] on input "11" at bounding box center [622, 119] width 151 height 18
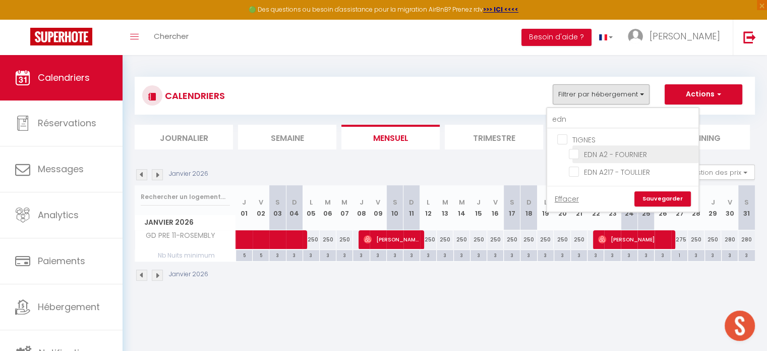
click at [575, 152] on input "EDN A2 - FOURNIER" at bounding box center [632, 153] width 126 height 10
click at [660, 203] on link "Sauvegarder" at bounding box center [662, 198] width 56 height 15
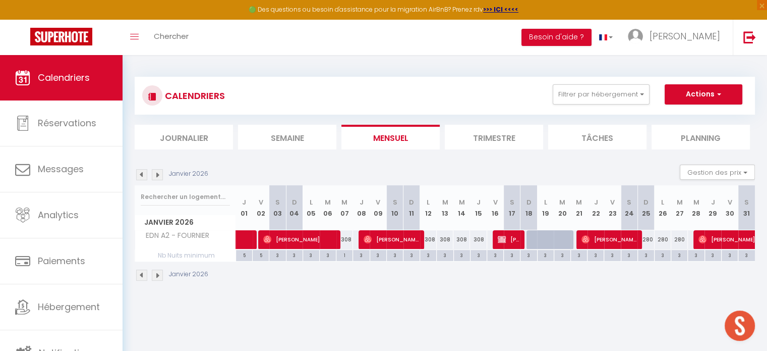
click at [162, 173] on img at bounding box center [157, 174] width 11 height 11
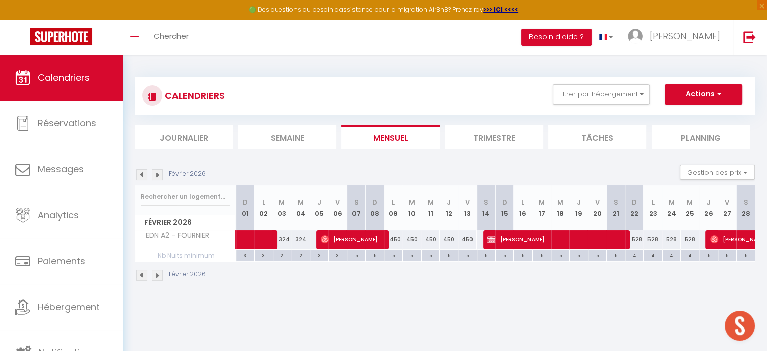
click at [162, 173] on img at bounding box center [157, 174] width 11 height 11
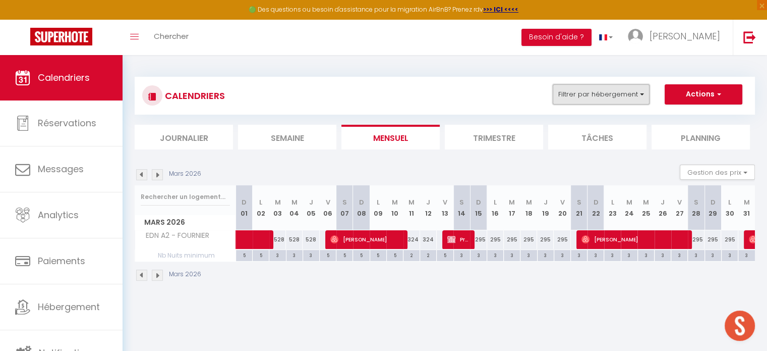
click at [562, 92] on button "Filtrer par hébergement" at bounding box center [601, 94] width 97 height 20
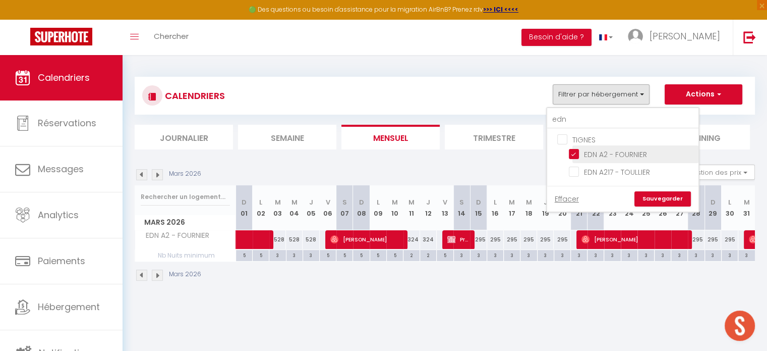
click at [575, 151] on input "EDN A2 - FOURNIER" at bounding box center [632, 153] width 126 height 10
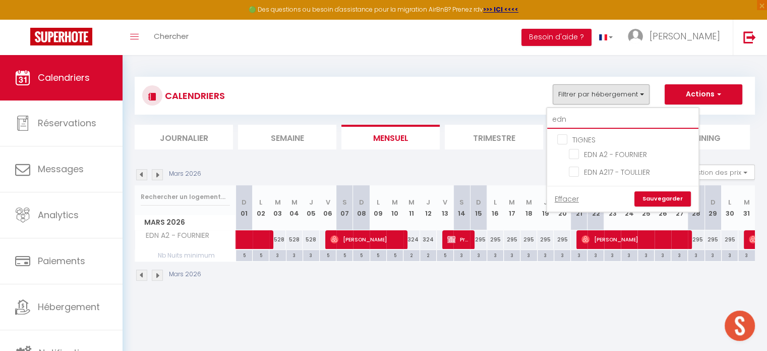
click at [575, 123] on input "edn" at bounding box center [622, 119] width 151 height 18
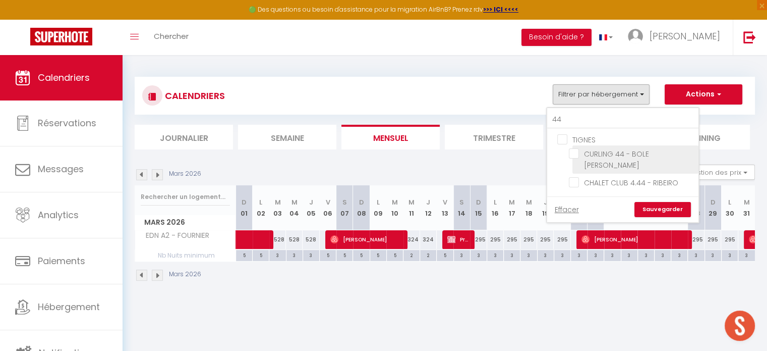
click at [574, 155] on input "CURLING 44 - BOLE [PERSON_NAME]" at bounding box center [632, 153] width 126 height 10
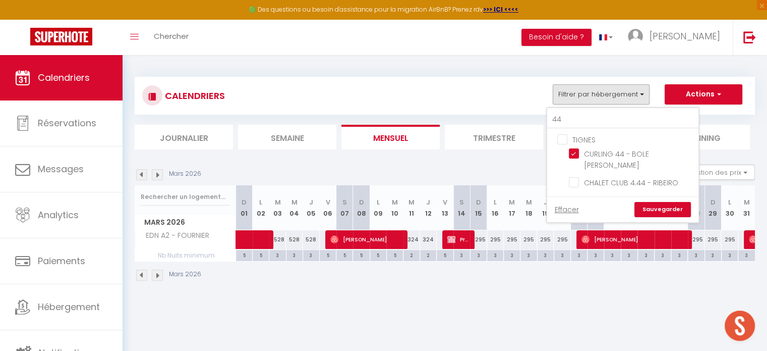
click at [652, 202] on link "Sauvegarder" at bounding box center [662, 209] width 56 height 15
